Goal: Use online tool/utility: Use online tool/utility

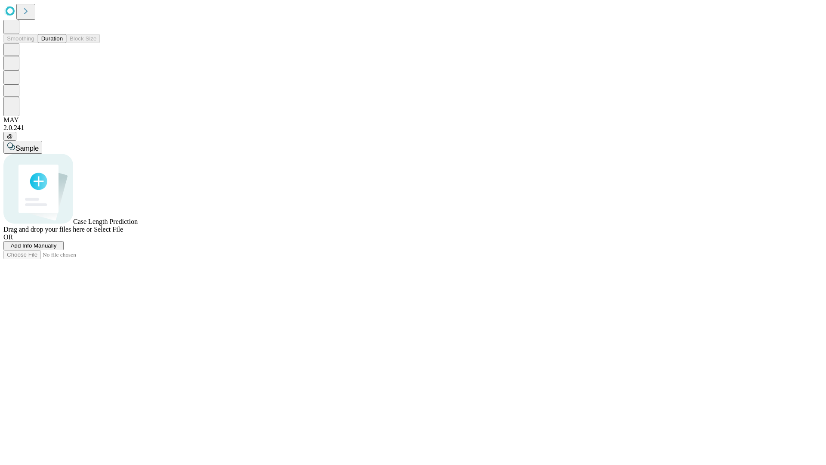
click at [63, 43] on button "Duration" at bounding box center [52, 38] width 28 height 9
click at [39, 145] on span "Sample" at bounding box center [26, 148] width 23 height 7
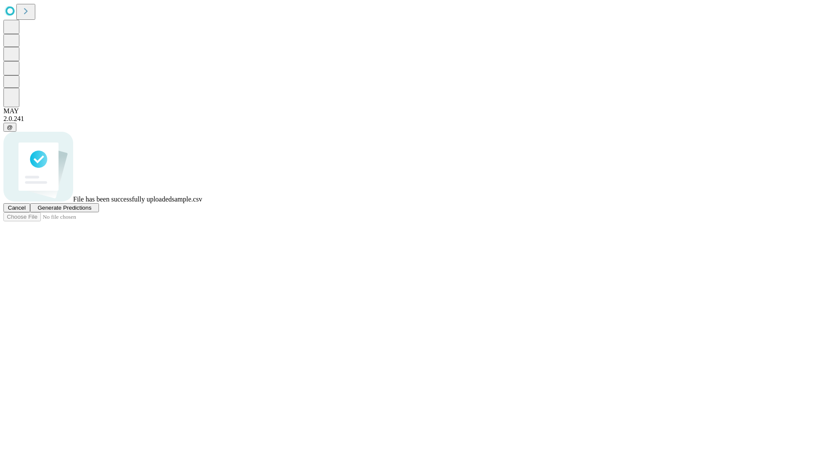
click at [91, 211] on span "Generate Predictions" at bounding box center [64, 207] width 54 height 6
